Goal: Find specific page/section: Find specific page/section

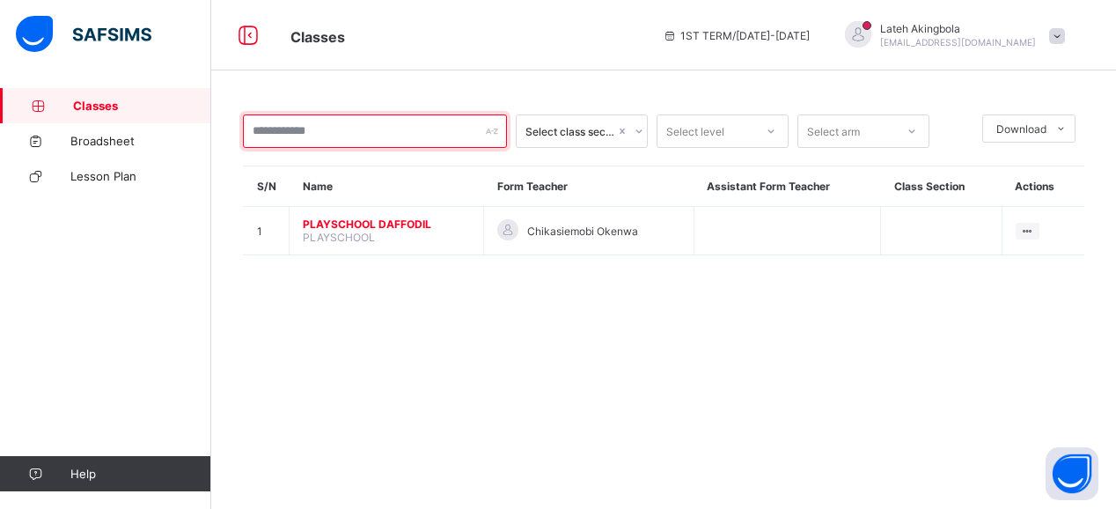
click at [496, 128] on div at bounding box center [375, 130] width 264 height 33
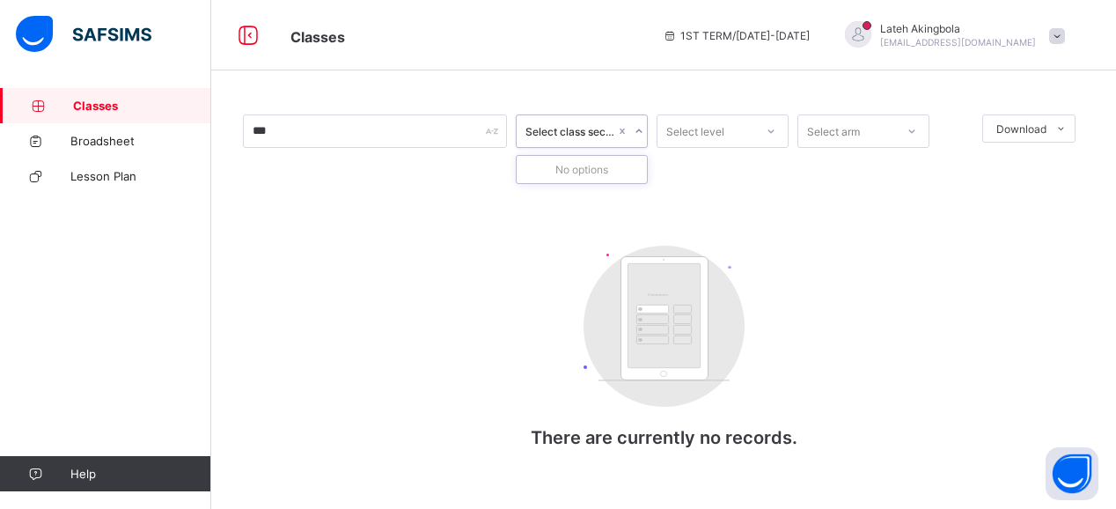
click at [598, 134] on div "Select class section" at bounding box center [570, 131] width 90 height 13
click at [635, 134] on icon at bounding box center [638, 131] width 11 height 18
click at [636, 129] on icon at bounding box center [638, 131] width 11 height 18
click at [579, 131] on div "Select class section" at bounding box center [570, 131] width 90 height 13
click at [769, 137] on icon at bounding box center [770, 131] width 11 height 18
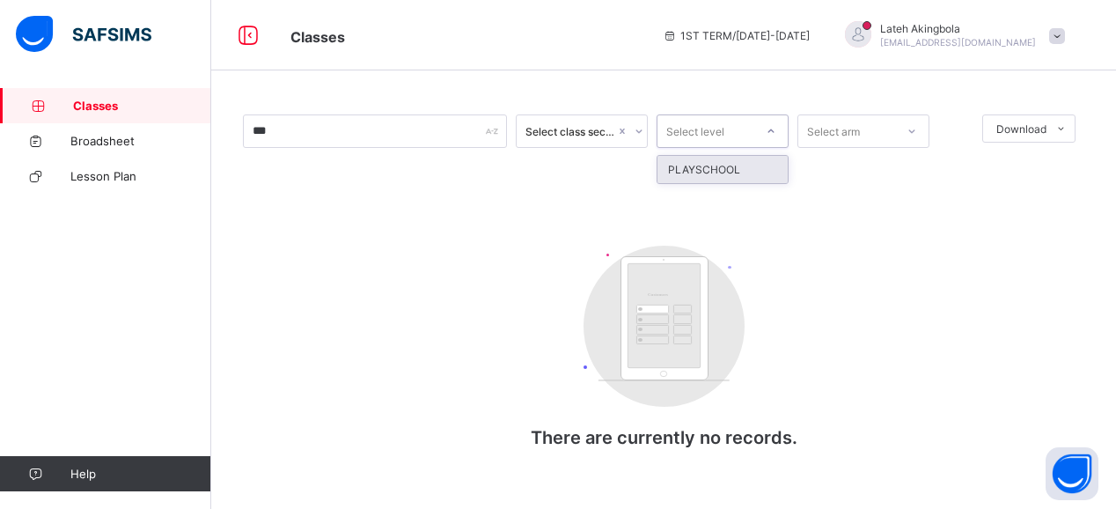
click at [743, 179] on div "PLAYSCHOOL" at bounding box center [722, 169] width 130 height 27
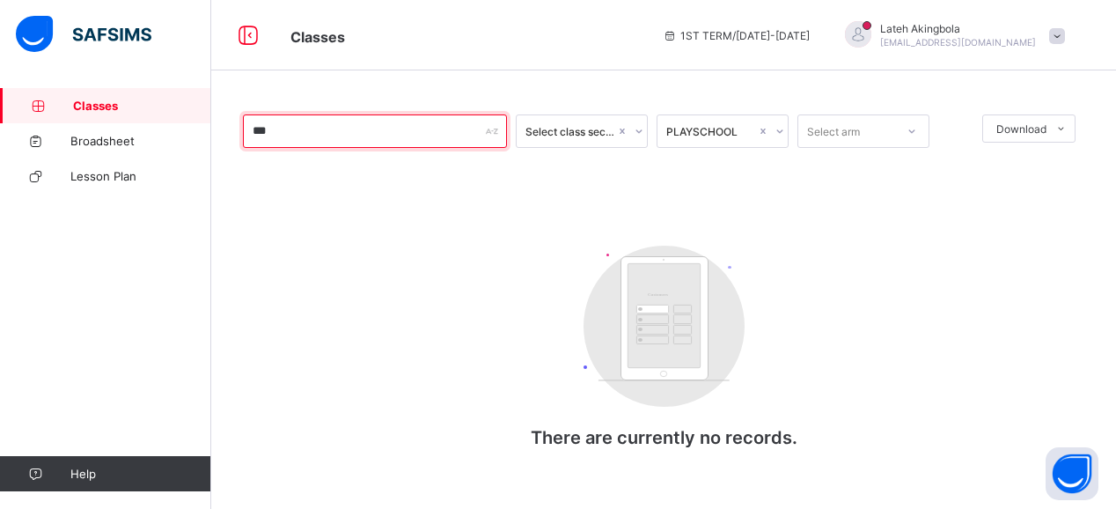
click at [348, 138] on input "***" at bounding box center [375, 130] width 264 height 33
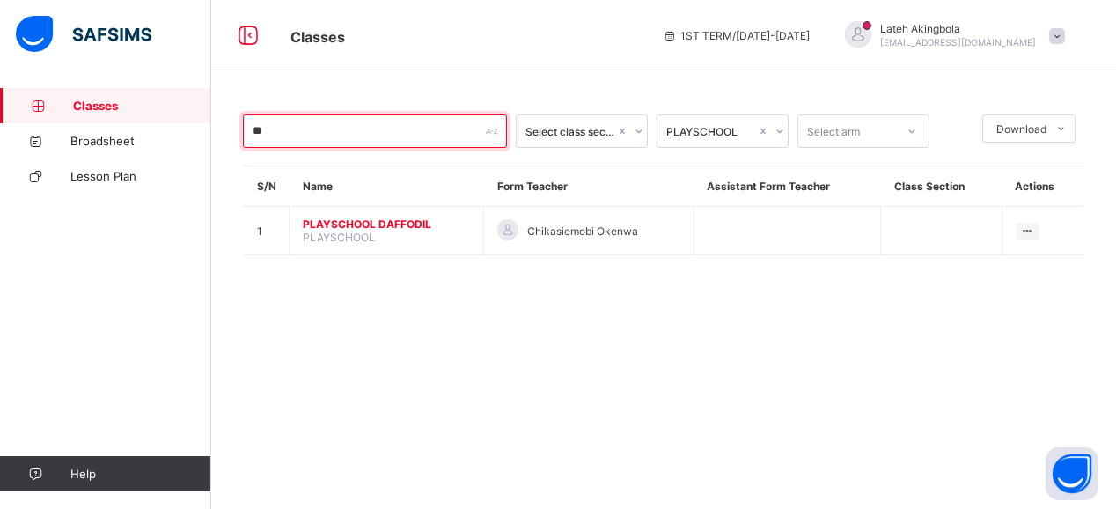
type input "*"
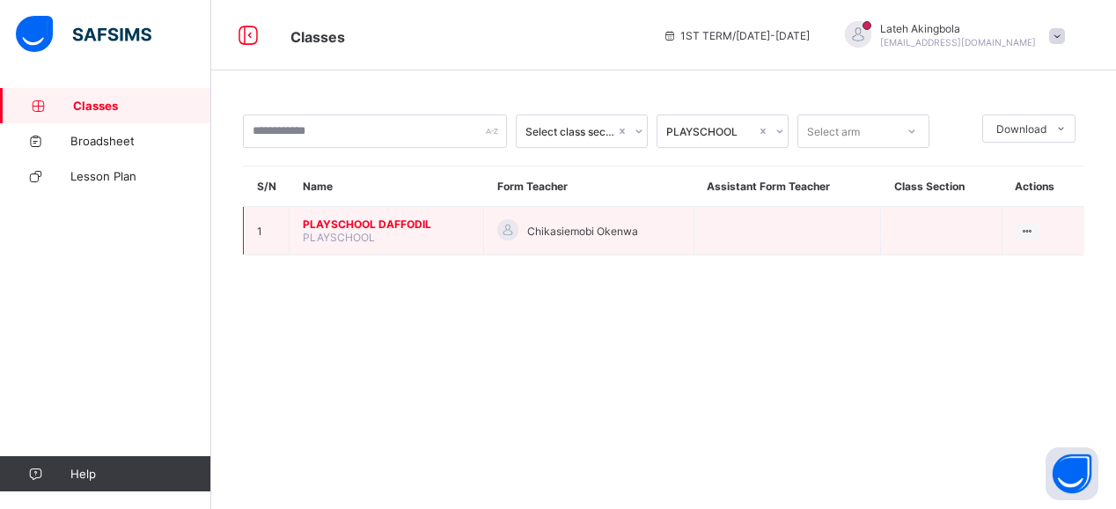
click at [376, 224] on span "PLAYSCHOOL DAFFODIL" at bounding box center [386, 223] width 167 height 13
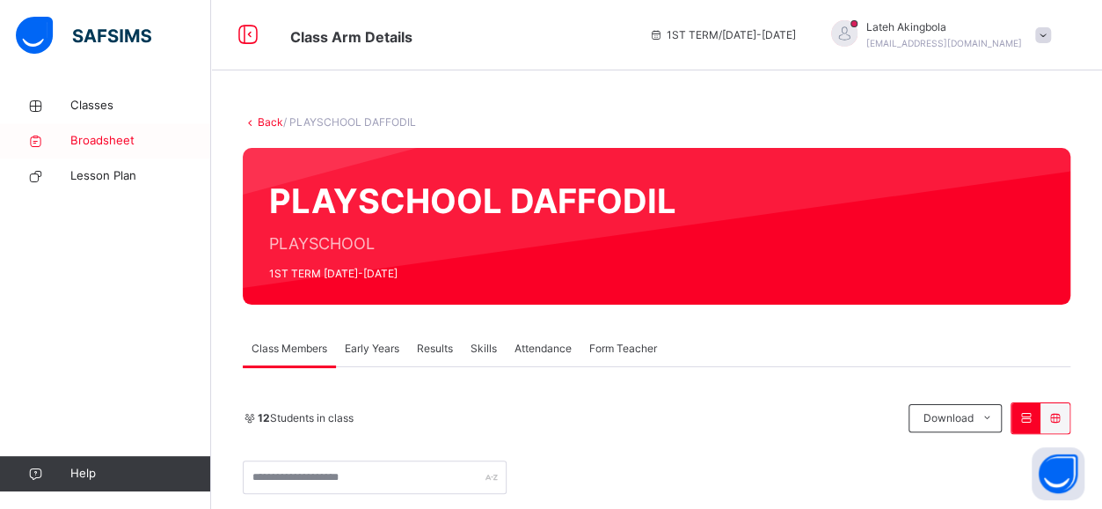
click at [110, 135] on span "Broadsheet" at bounding box center [140, 141] width 141 height 18
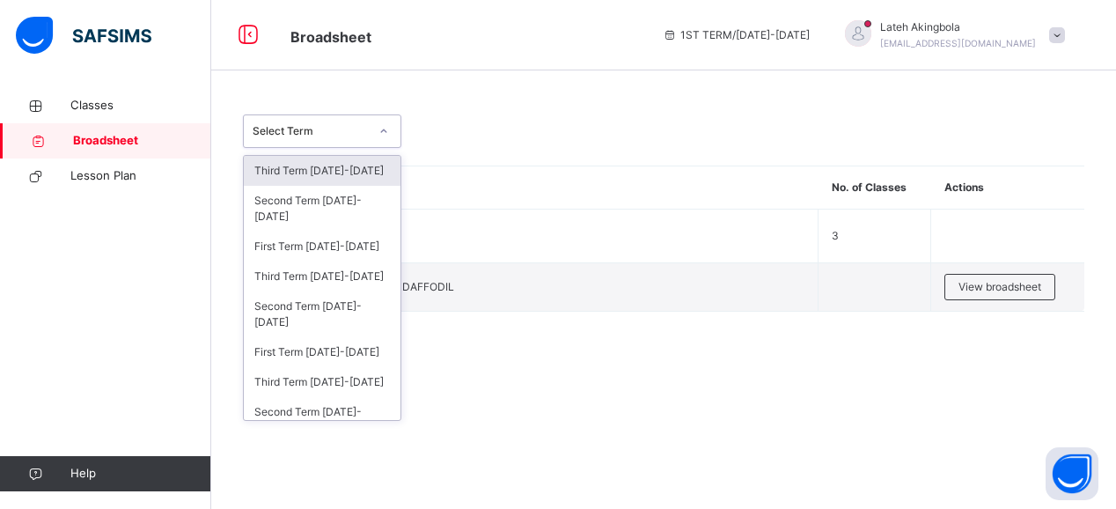
click at [386, 134] on icon at bounding box center [383, 131] width 11 height 18
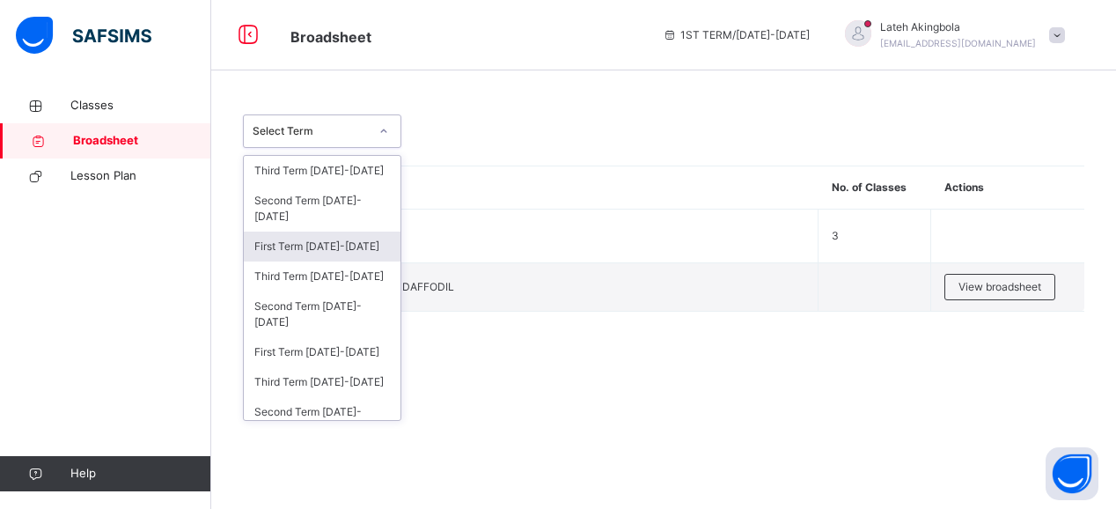
click at [336, 250] on div "First Term 2025-2026" at bounding box center [322, 246] width 157 height 30
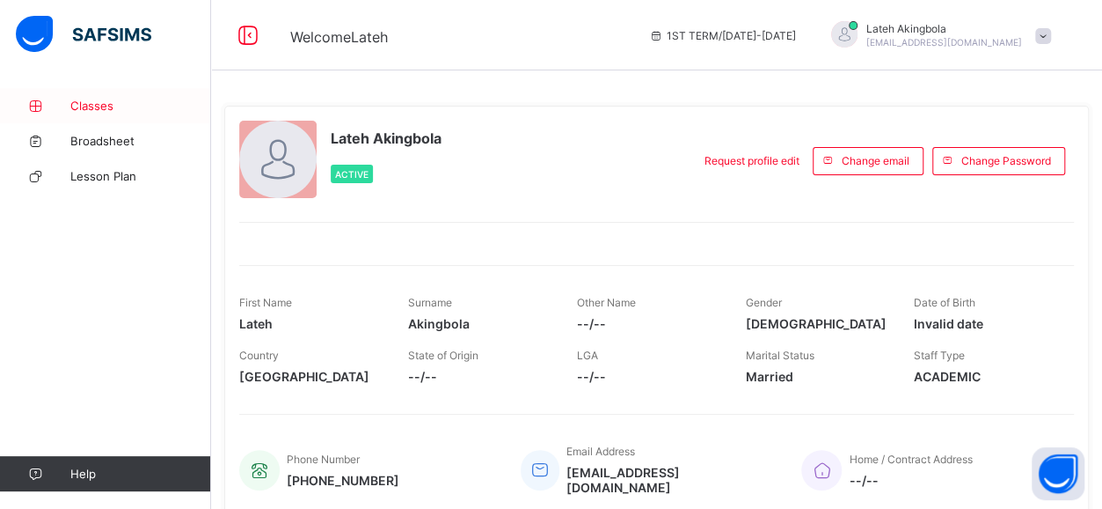
click at [113, 103] on span "Classes" at bounding box center [140, 106] width 141 height 14
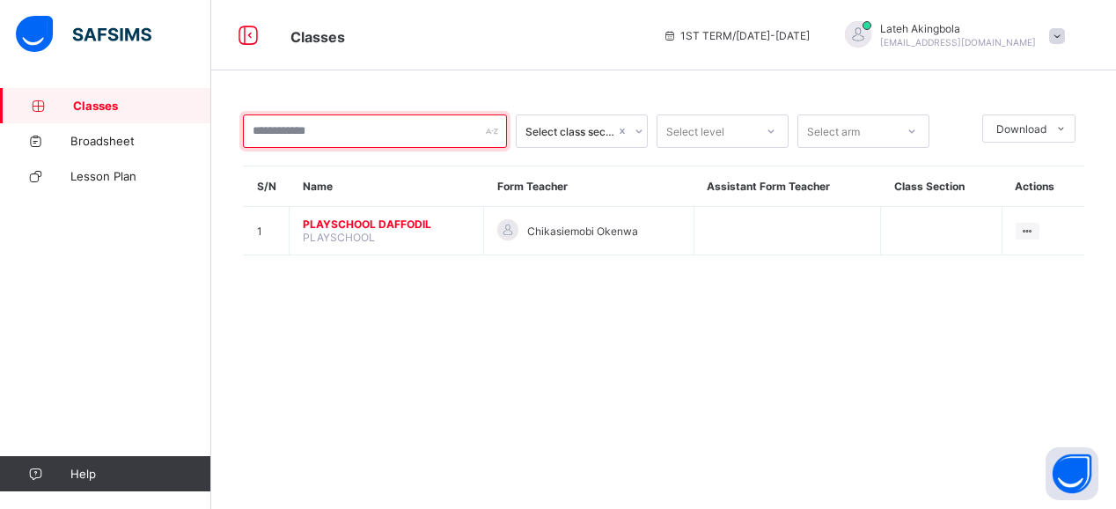
click at [362, 134] on input "text" at bounding box center [375, 130] width 264 height 33
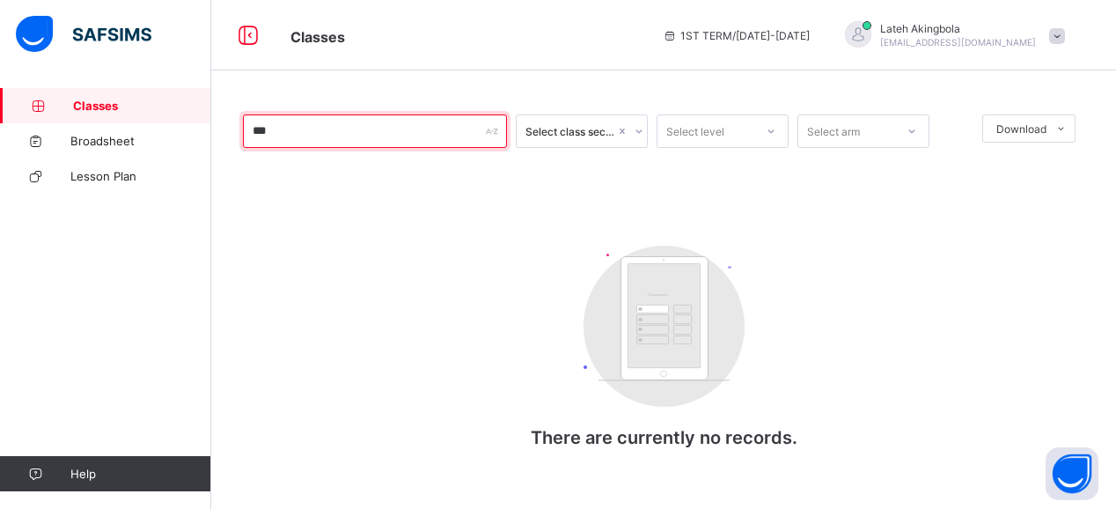
type input "****"
